Goal: Browse casually

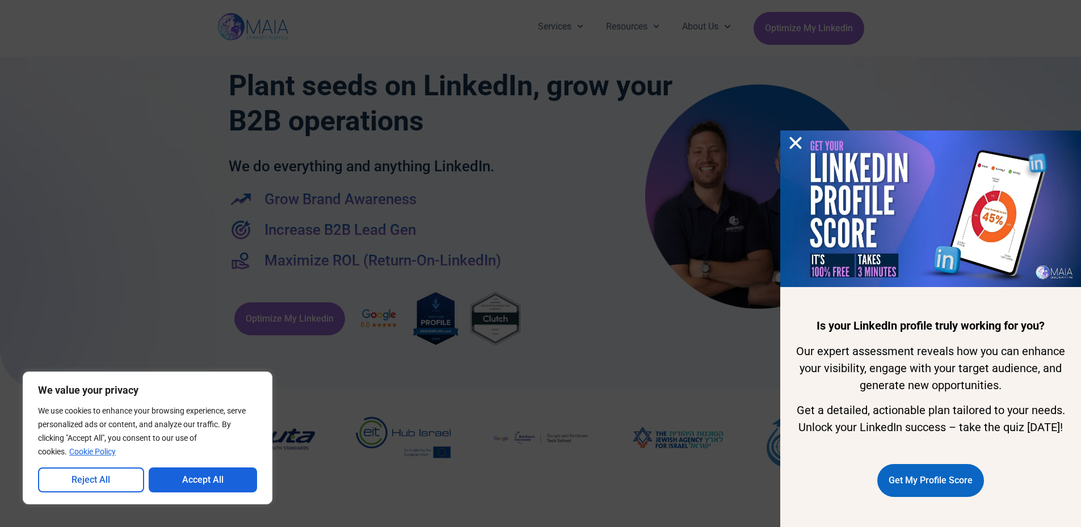
click at [791, 134] on icon "Close" at bounding box center [795, 142] width 17 height 17
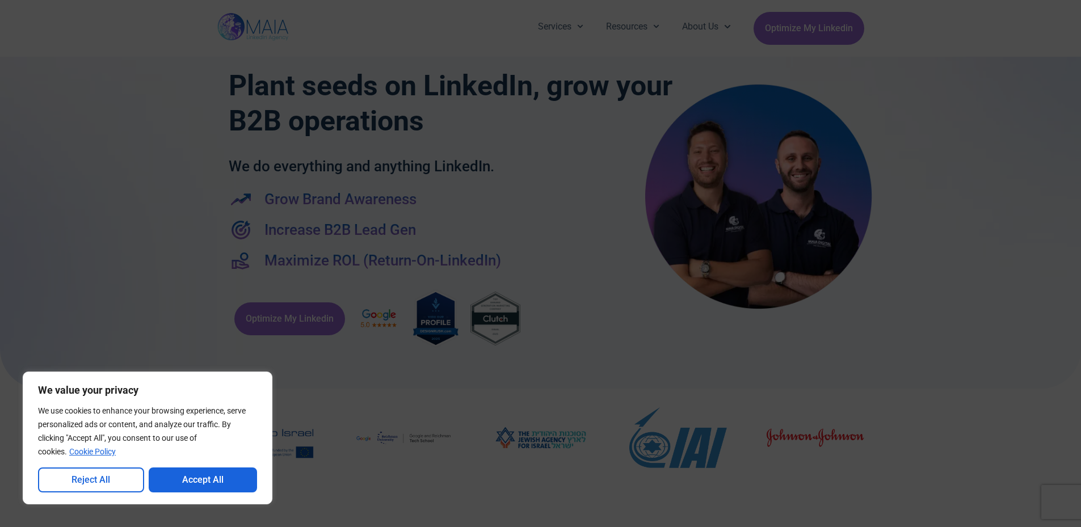
click at [155, 264] on div "Is your LinkedIn profile truly working for you? Our expert assessment reveals h…" at bounding box center [540, 263] width 1081 height 527
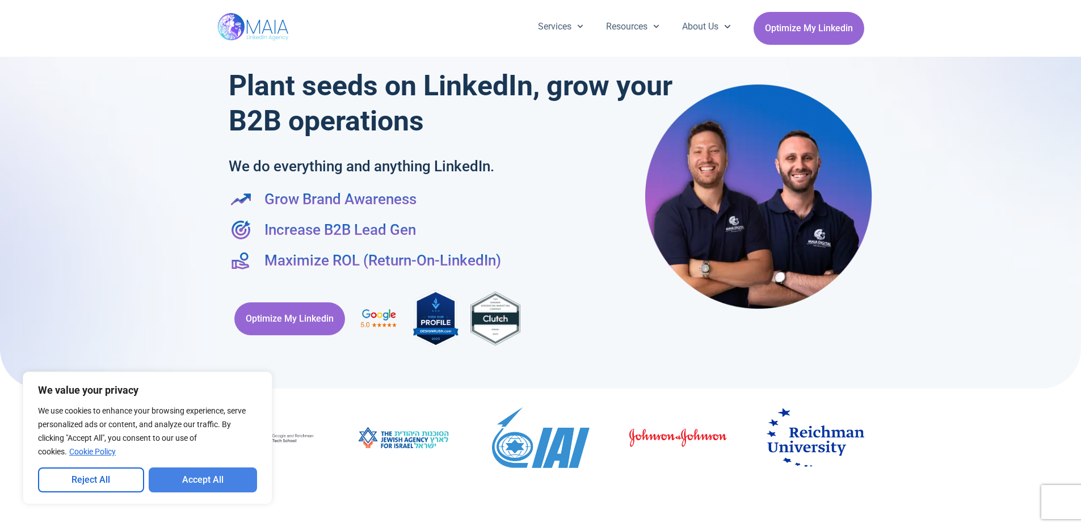
click at [232, 484] on button "Accept All" at bounding box center [203, 480] width 109 height 25
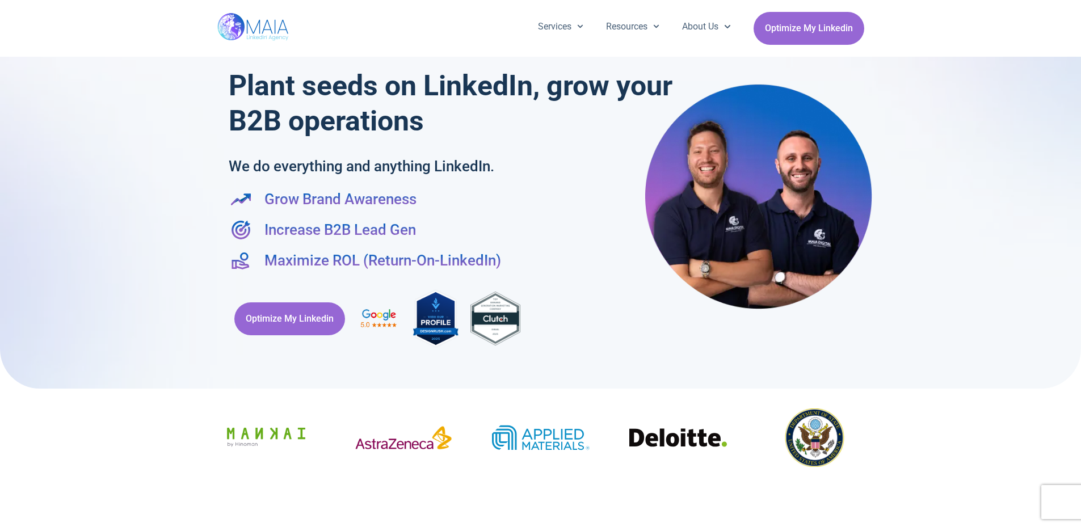
click at [155, 65] on div at bounding box center [540, 189] width 1081 height 400
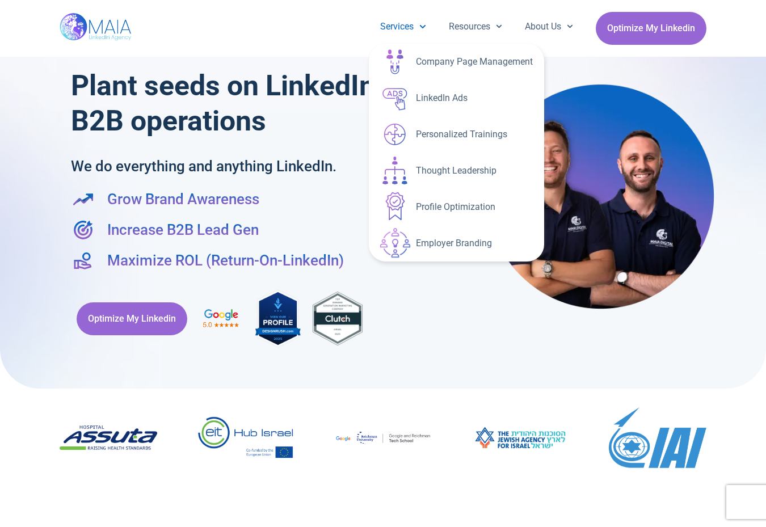
drag, startPoint x: 414, startPoint y: 22, endPoint x: 346, endPoint y: 21, distance: 68.7
click at [346, 21] on div "Services Company Page Management LinkedIn Ads Personalized Trainings Thought Le…" at bounding box center [452, 28] width 508 height 33
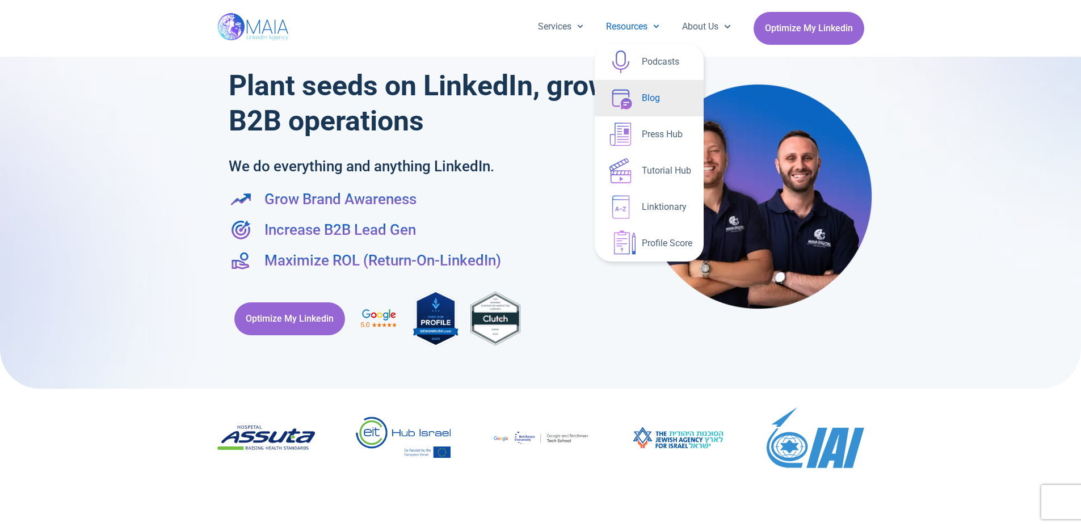
drag, startPoint x: 620, startPoint y: 99, endPoint x: 651, endPoint y: 94, distance: 32.2
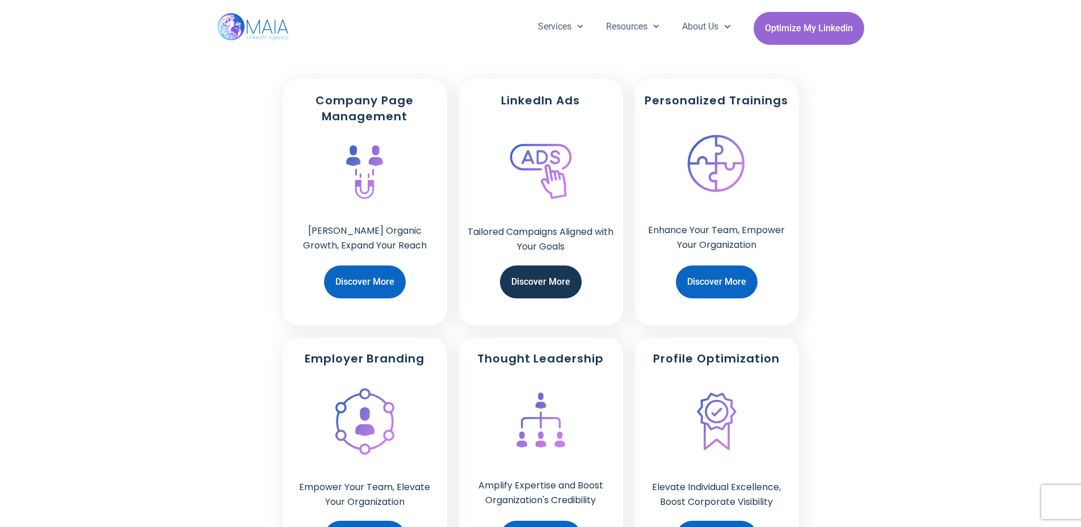
scroll to position [794, 0]
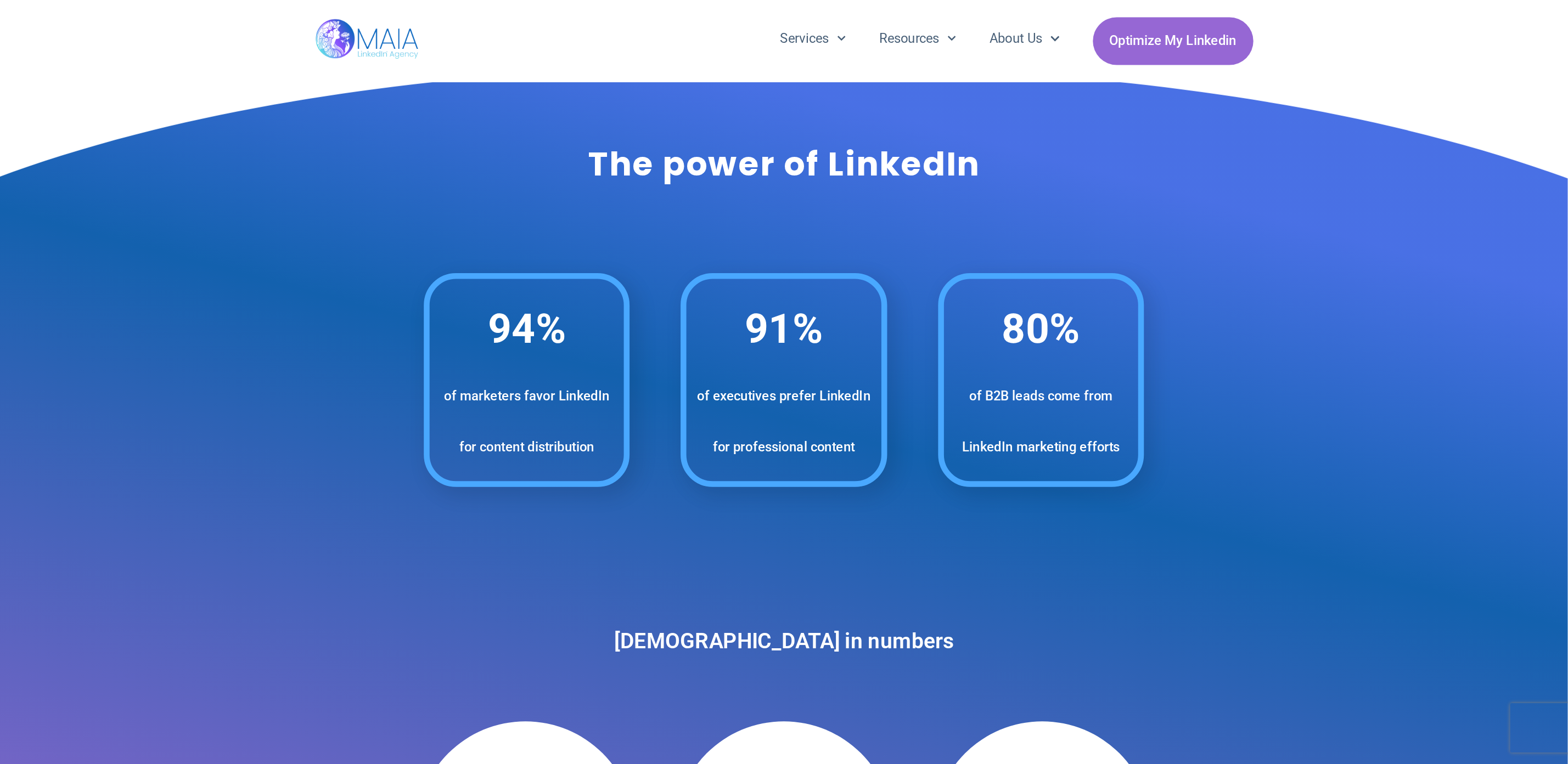
scroll to position [1399, 0]
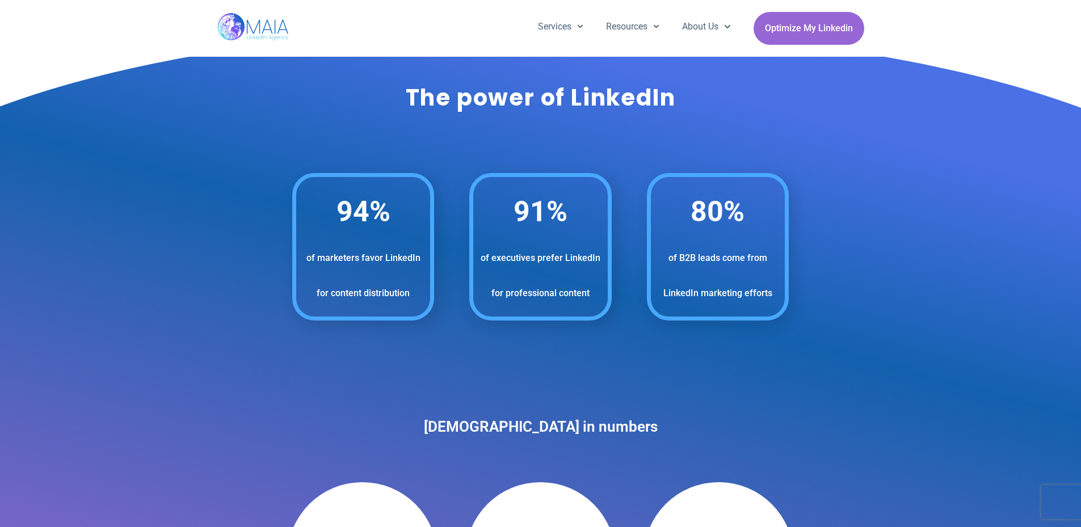
click at [238, 205] on div "94 % of marketers favor LinkedIn for content distribution 91 % of executives pr…" at bounding box center [540, 246] width 1081 height 159
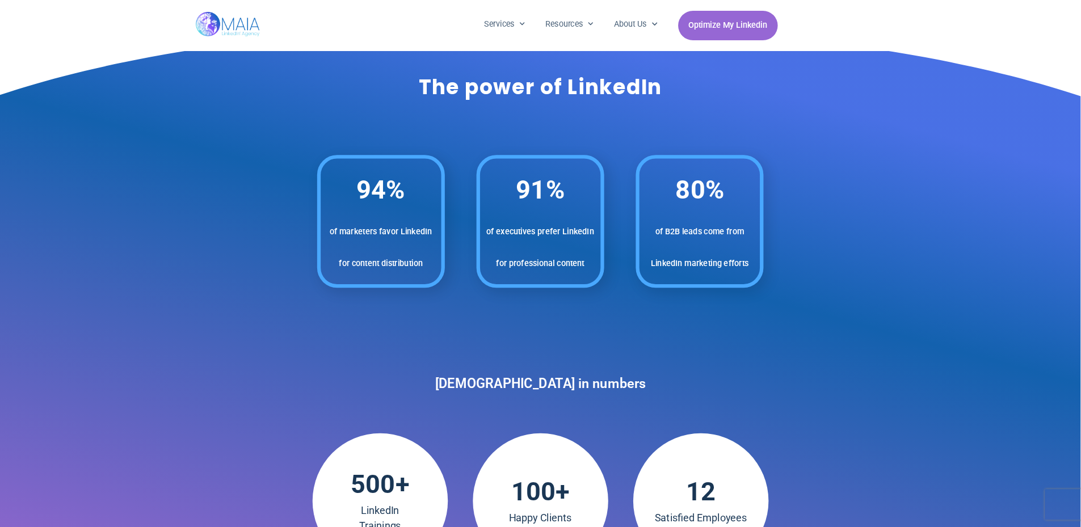
scroll to position [1448, 0]
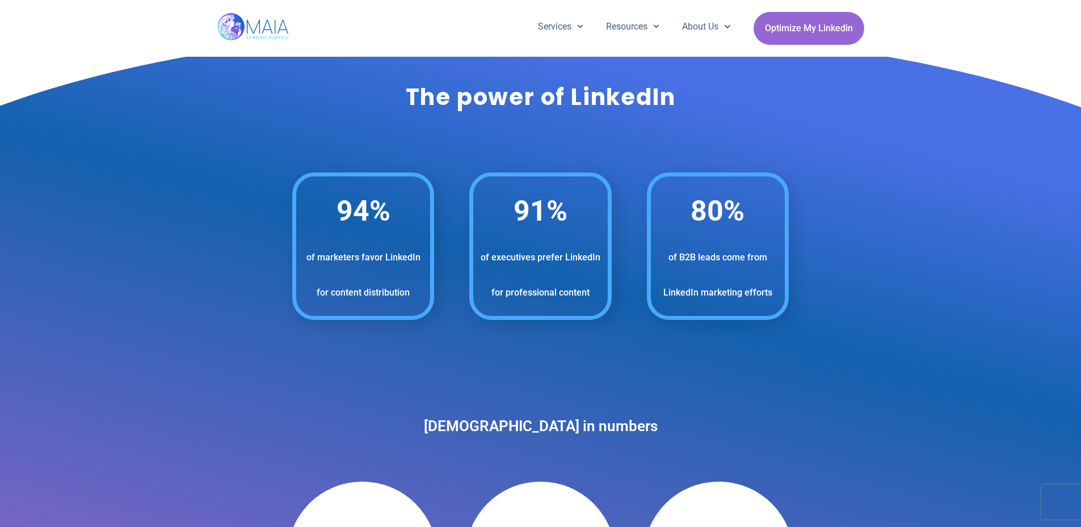
drag, startPoint x: 166, startPoint y: 163, endPoint x: 115, endPoint y: 194, distance: 59.9
click at [115, 194] on div "94 % of marketers favor LinkedIn for content distribution 91 % of executives pr…" at bounding box center [540, 246] width 1081 height 159
